Goal: Complete application form

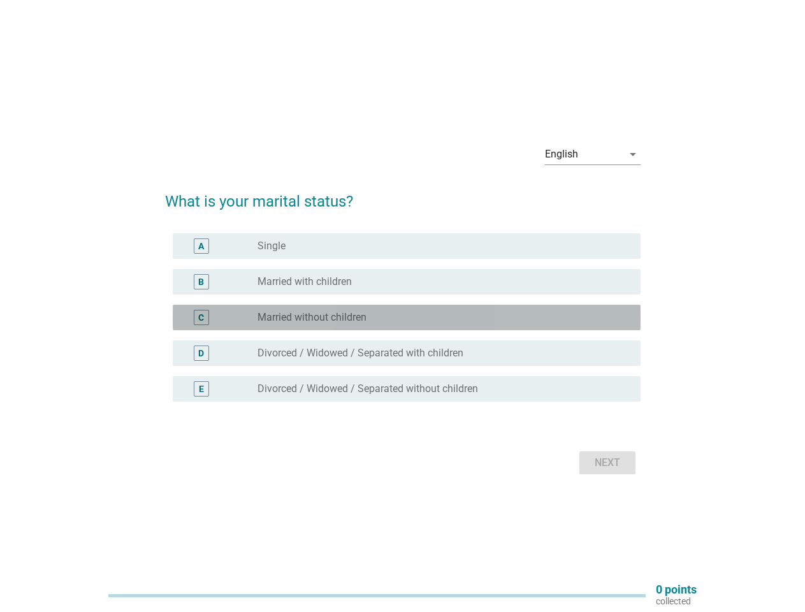
click at [403, 306] on div "C radio_button_unchecked Married without children" at bounding box center [407, 317] width 468 height 25
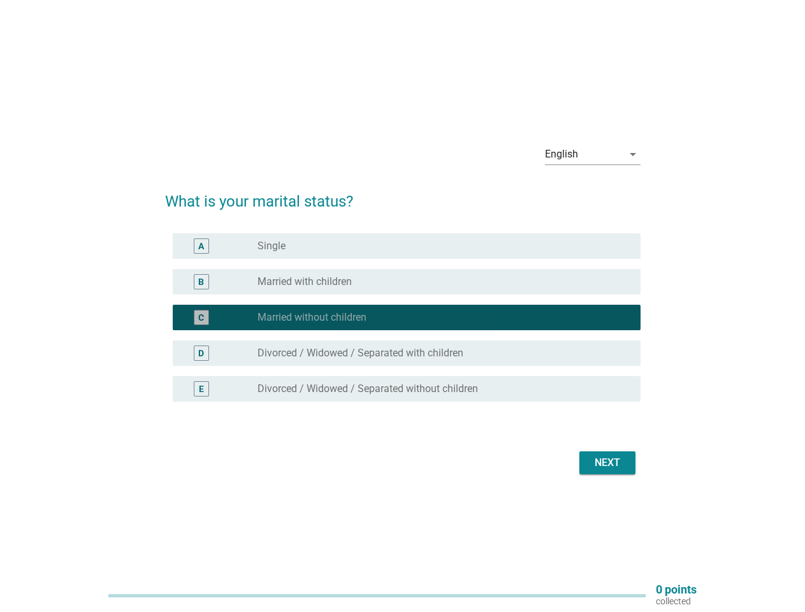
click at [593, 154] on div "English" at bounding box center [584, 154] width 78 height 20
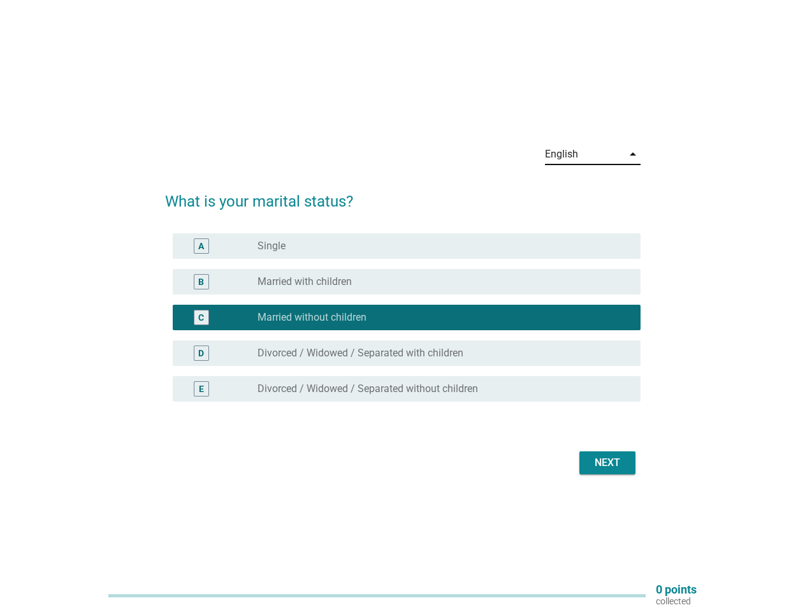
click at [403, 325] on div "C radio_button_checked Married without children" at bounding box center [407, 317] width 468 height 25
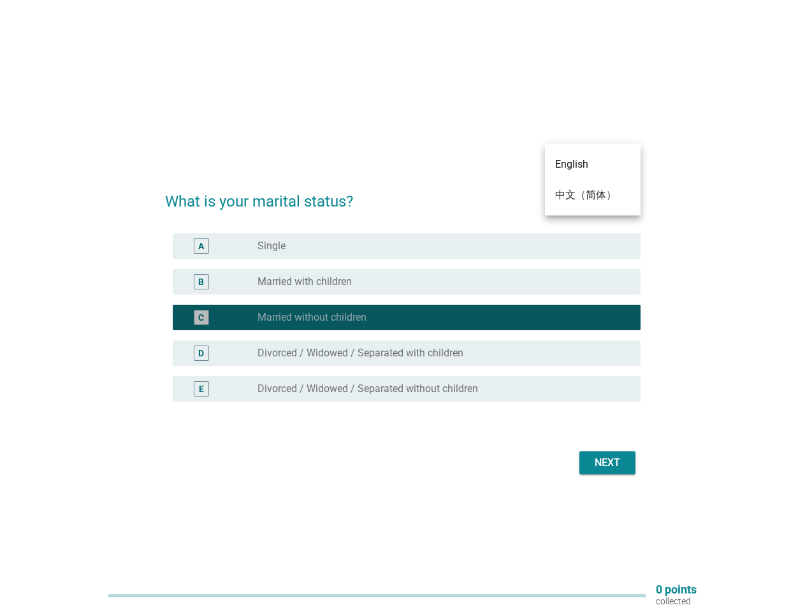
click at [403, 317] on div "radio_button_checked Married without children" at bounding box center [438, 317] width 363 height 13
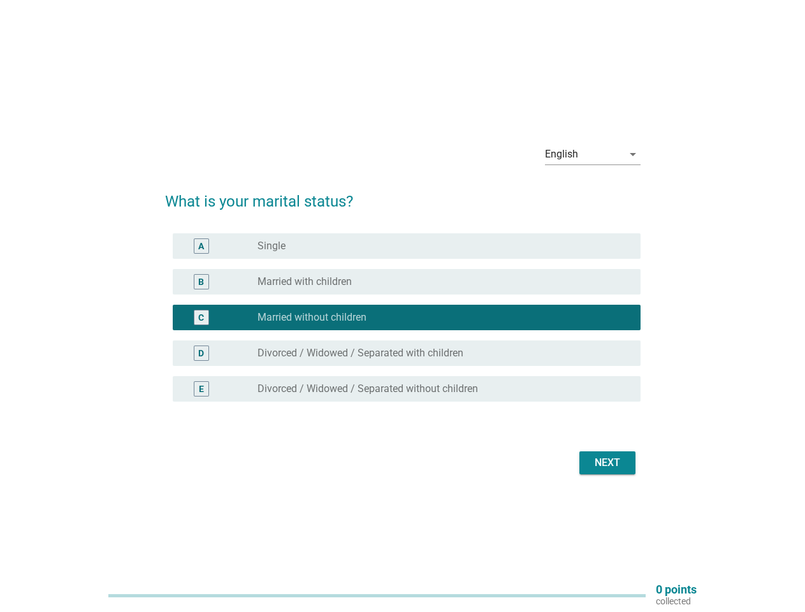
click at [407, 246] on div "radio_button_unchecked Single" at bounding box center [438, 246] width 363 height 13
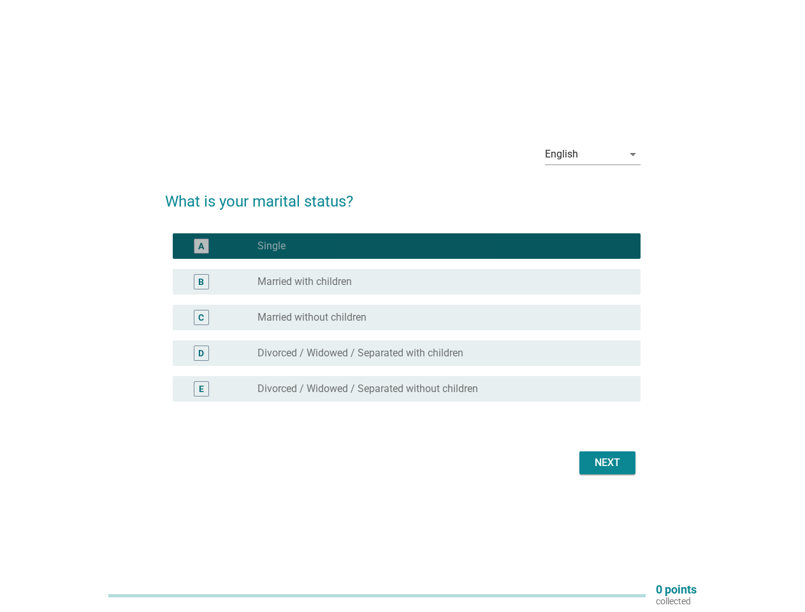
click at [271, 246] on label "Single" at bounding box center [271, 246] width 28 height 13
click at [407, 282] on div "radio_button_unchecked Married with children" at bounding box center [438, 281] width 363 height 13
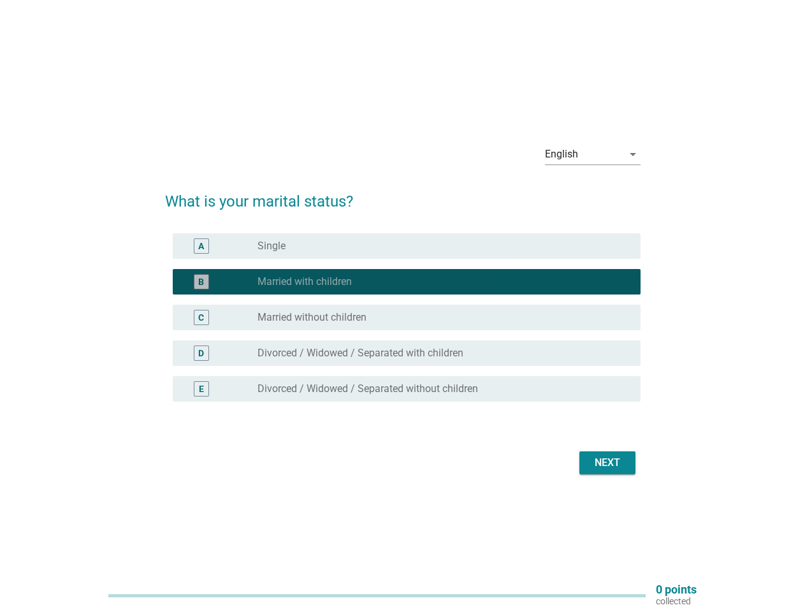
click at [305, 282] on label "Married with children" at bounding box center [304, 281] width 94 height 13
click at [407, 317] on div "radio_button_unchecked Married without children" at bounding box center [438, 317] width 363 height 13
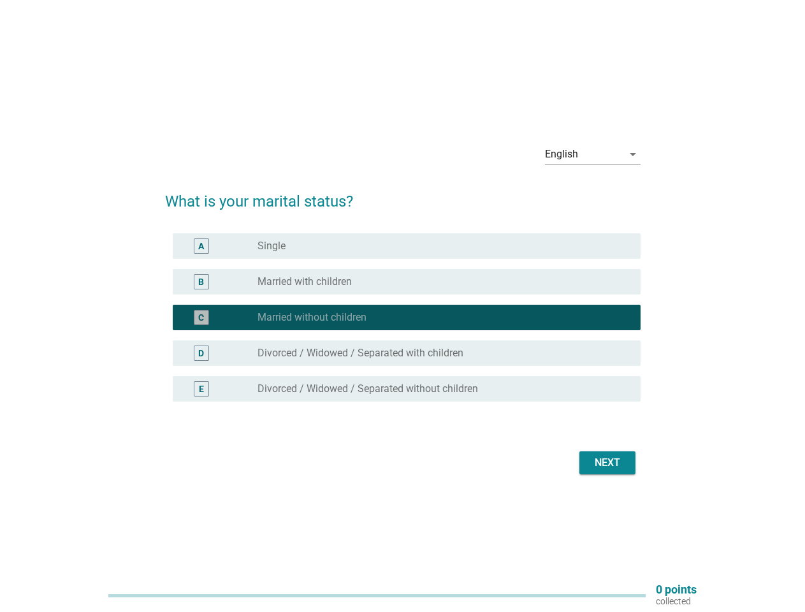
click at [312, 317] on label "Married without children" at bounding box center [311, 317] width 109 height 13
